Goal: Information Seeking & Learning: Understand process/instructions

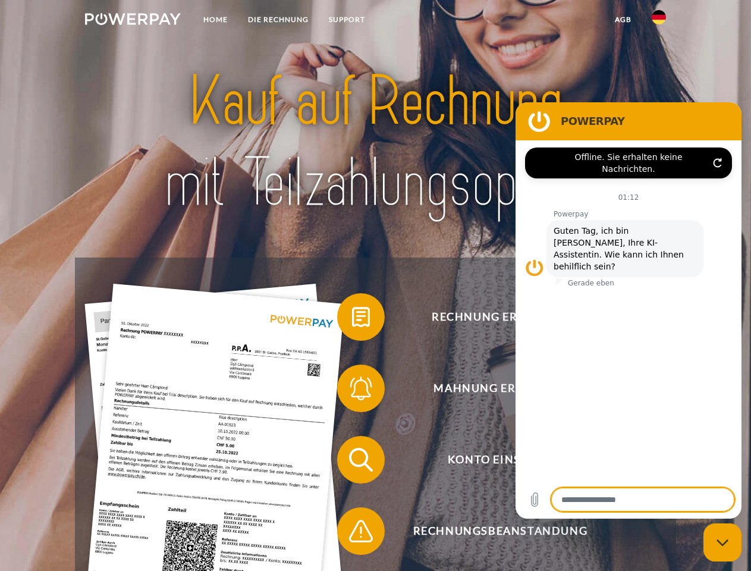
click at [133, 21] on img at bounding box center [133, 19] width 96 height 12
click at [659, 21] on img at bounding box center [659, 17] width 14 height 14
click at [623, 20] on link "agb" at bounding box center [623, 19] width 37 height 21
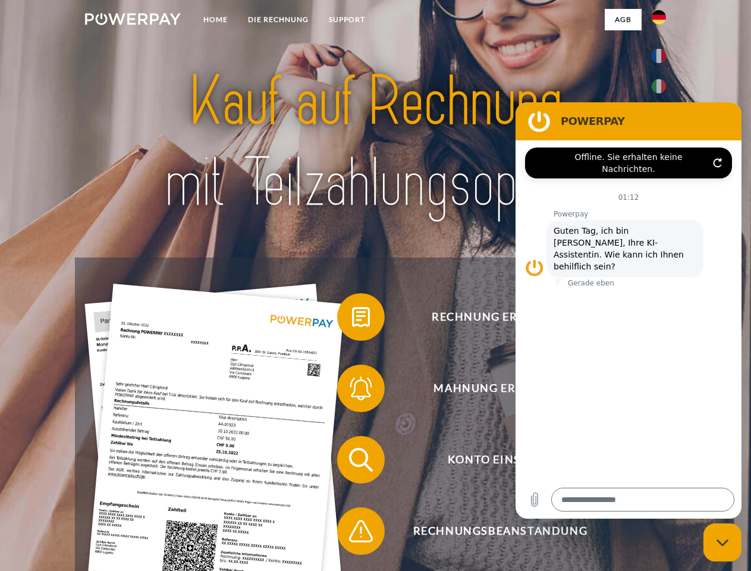
click at [352, 319] on span at bounding box center [343, 316] width 59 height 59
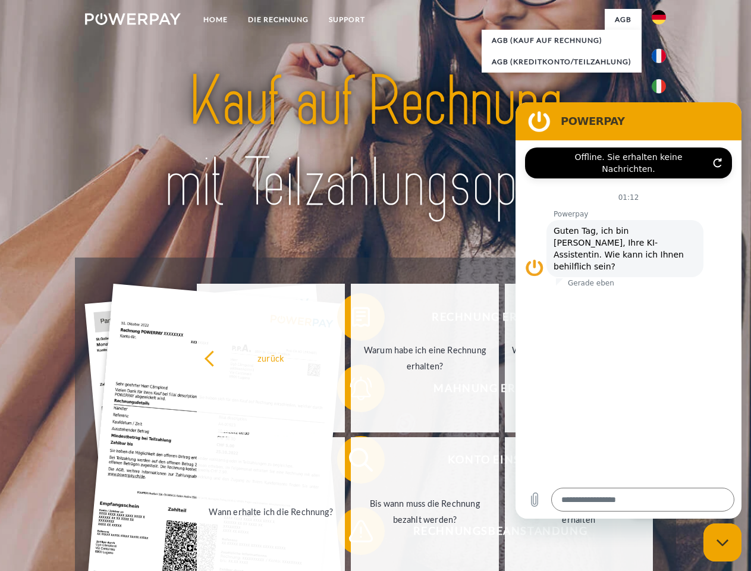
click at [345, 462] on link "Wann erhalte ich die Rechnung?" at bounding box center [271, 511] width 148 height 149
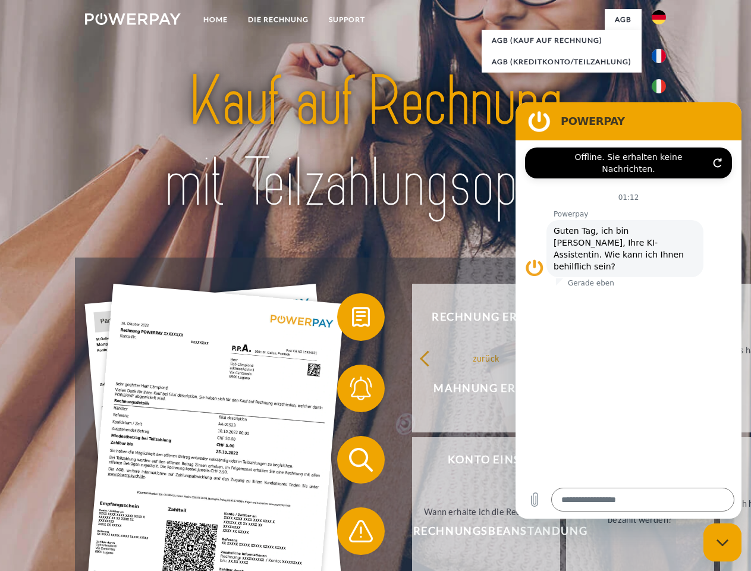
click at [352, 534] on span at bounding box center [343, 531] width 59 height 59
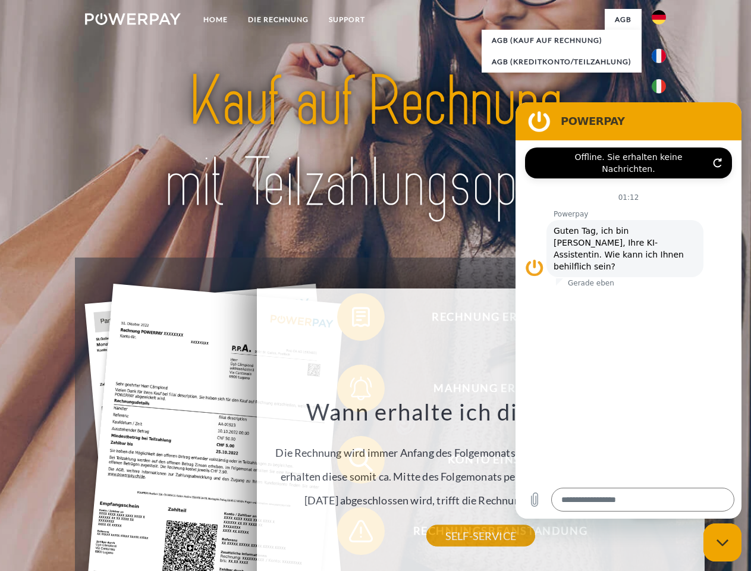
click at [723, 543] on icon "Messaging-Fenster schließen" at bounding box center [723, 543] width 12 height 8
type textarea "*"
